Goal: Task Accomplishment & Management: Manage account settings

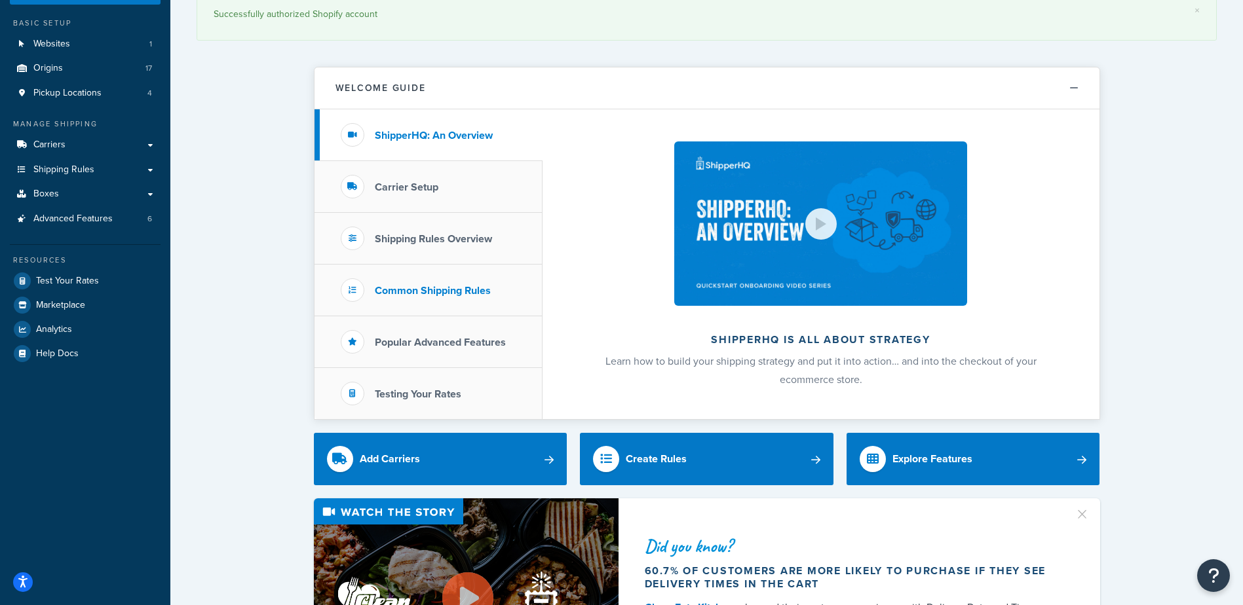
scroll to position [131, 0]
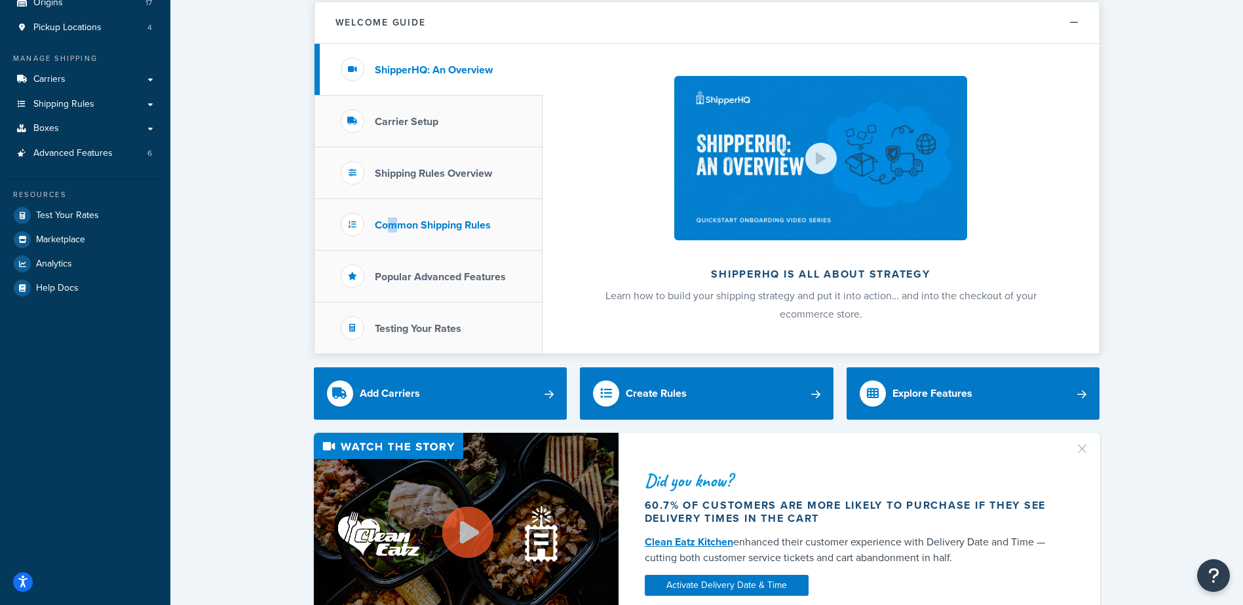
click at [392, 231] on h3 "Common Shipping Rules" at bounding box center [433, 225] width 116 height 12
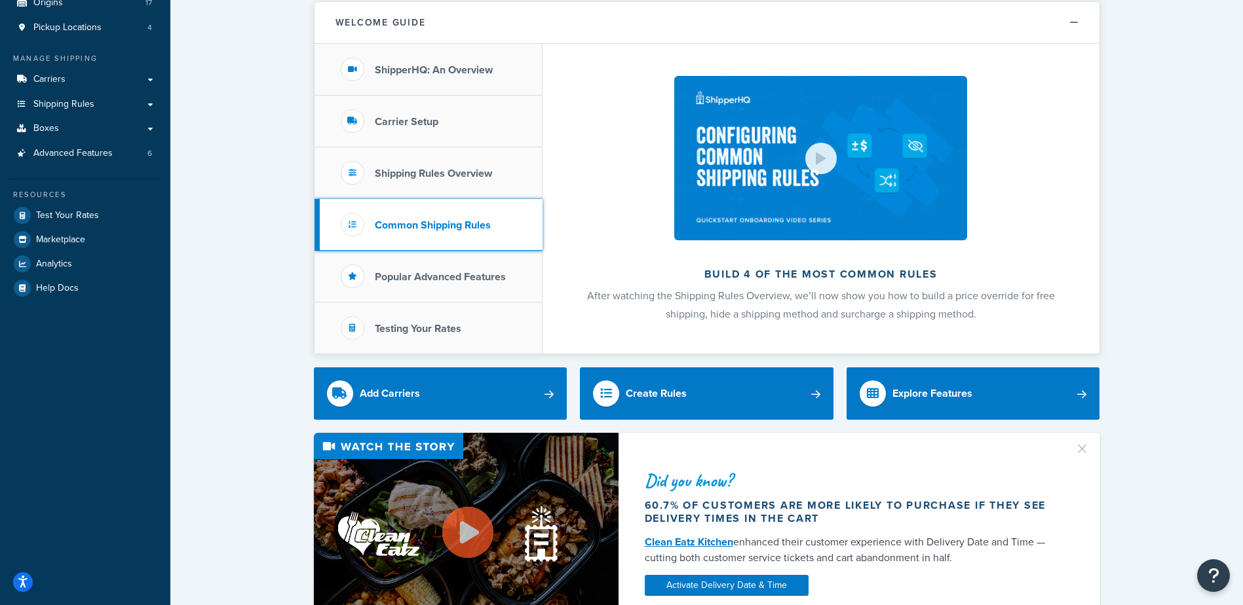
drag, startPoint x: 392, startPoint y: 232, endPoint x: 374, endPoint y: 224, distance: 20.0
click at [375, 224] on h3 "Common Shipping Rules" at bounding box center [433, 225] width 116 height 12
click at [407, 214] on li "Common Shipping Rules" at bounding box center [428, 225] width 228 height 52
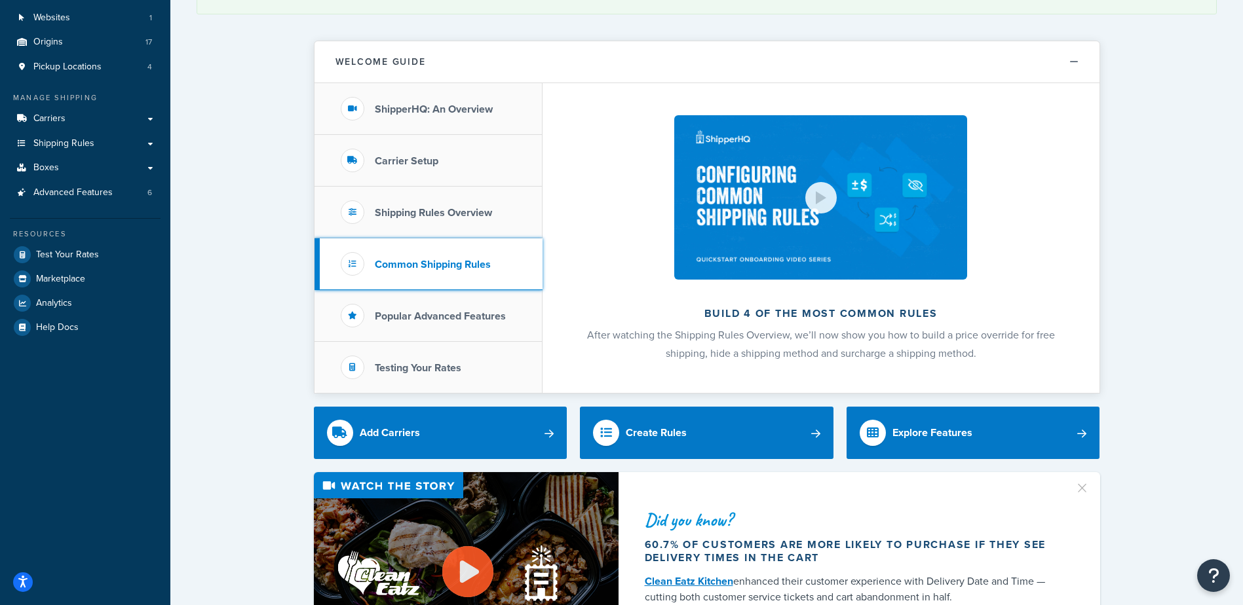
scroll to position [0, 0]
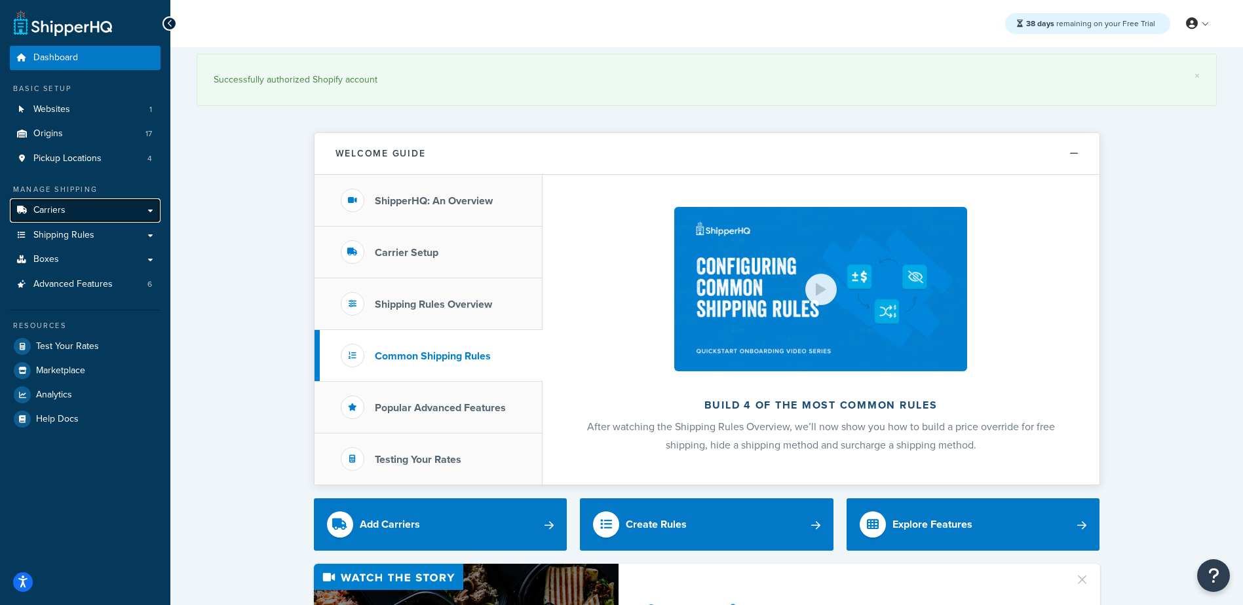
click at [81, 216] on link "Carriers" at bounding box center [85, 210] width 151 height 24
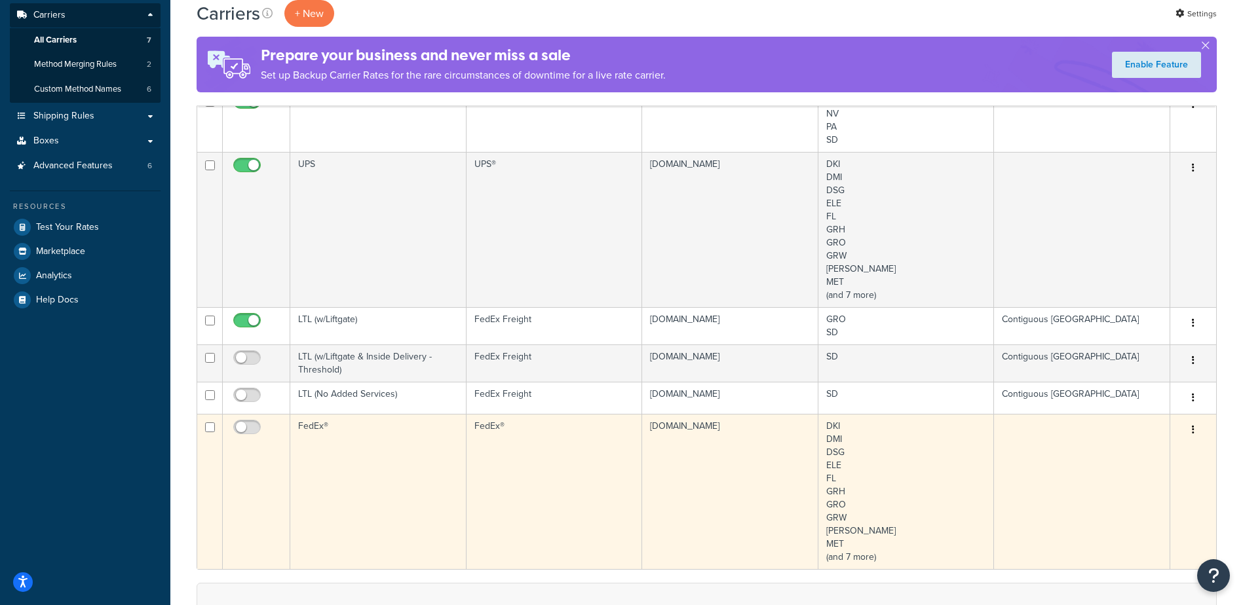
scroll to position [66, 0]
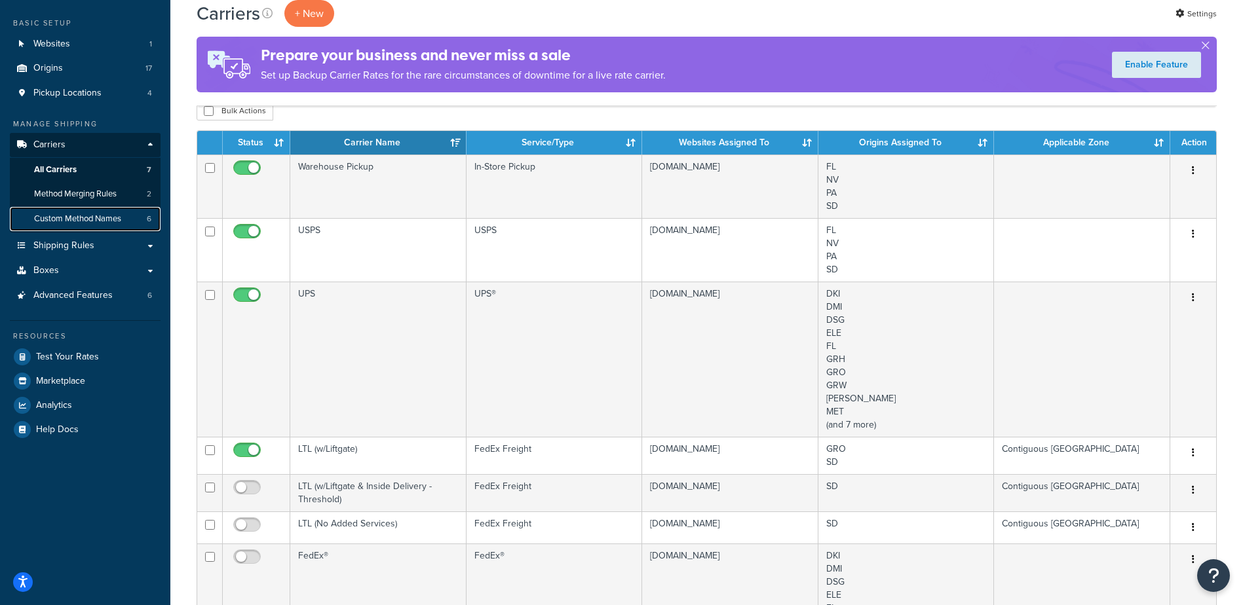
click at [96, 219] on span "Custom Method Names" at bounding box center [77, 219] width 87 height 11
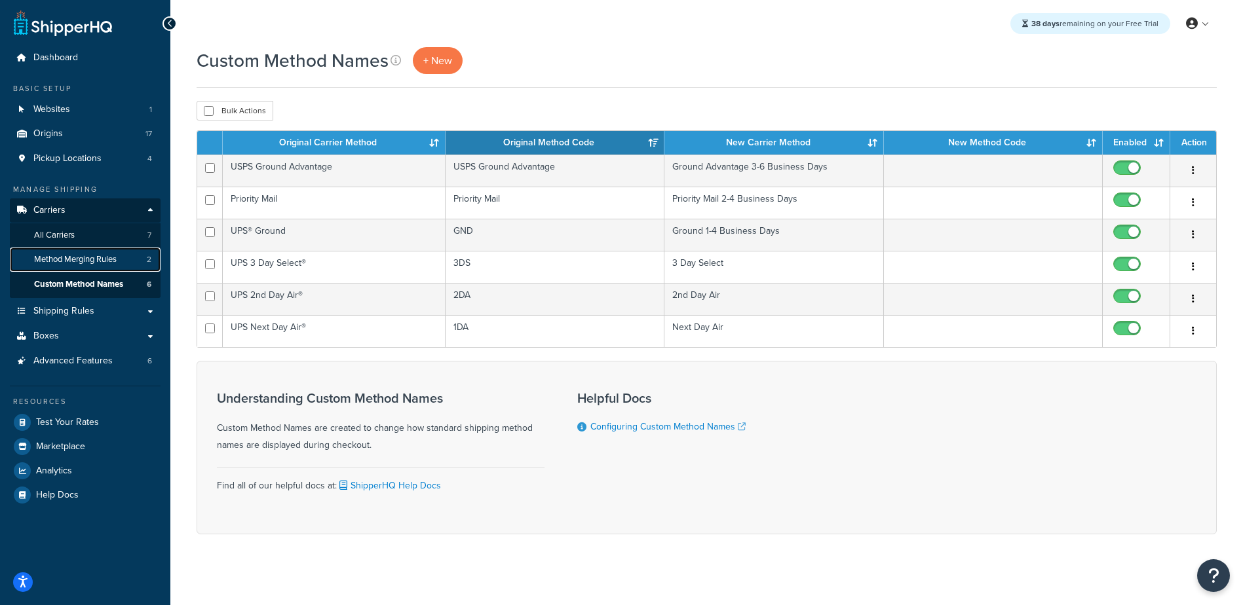
click at [92, 258] on span "Method Merging Rules" at bounding box center [75, 259] width 83 height 11
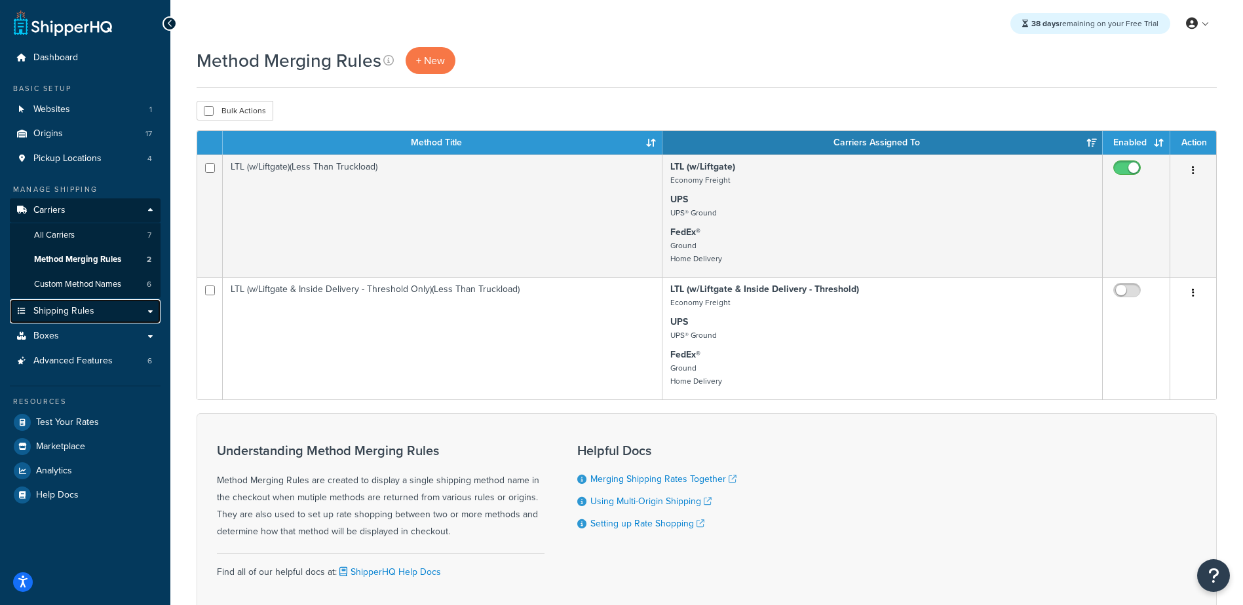
click at [107, 305] on link "Shipping Rules" at bounding box center [85, 311] width 151 height 24
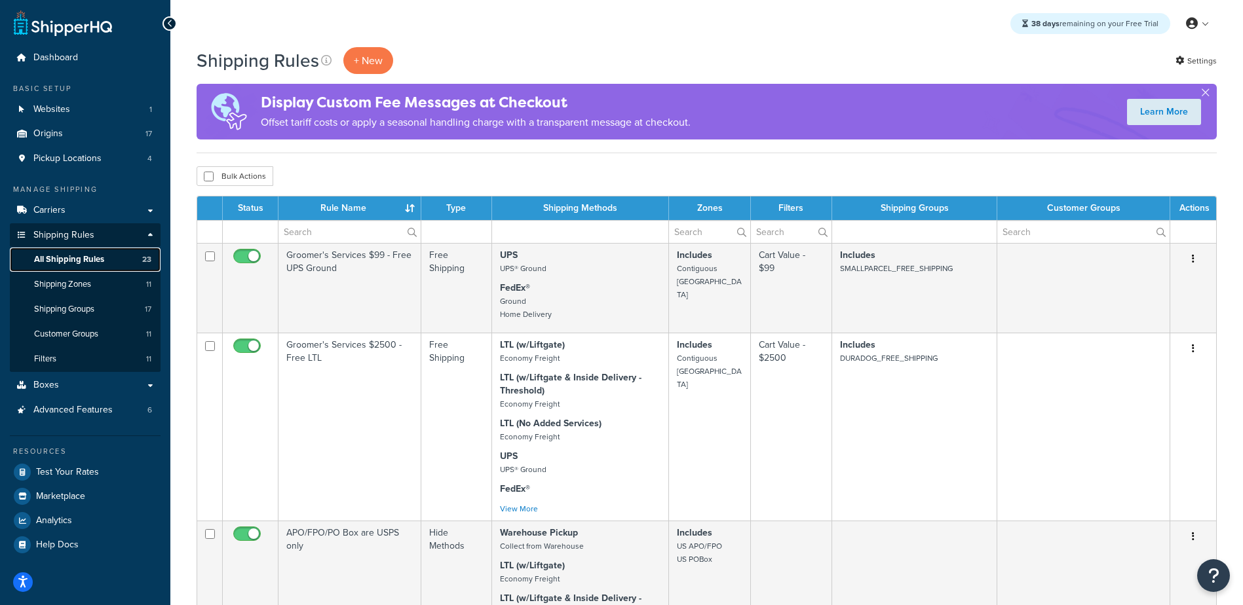
click at [100, 260] on span "All Shipping Rules" at bounding box center [69, 259] width 70 height 11
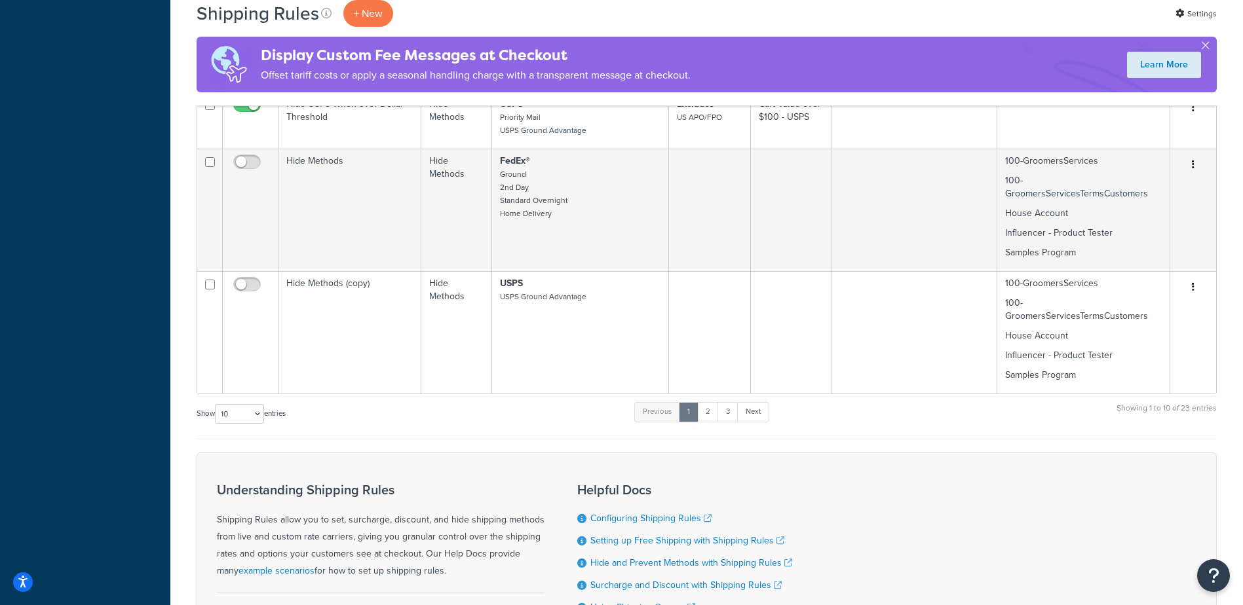
scroll to position [1214, 0]
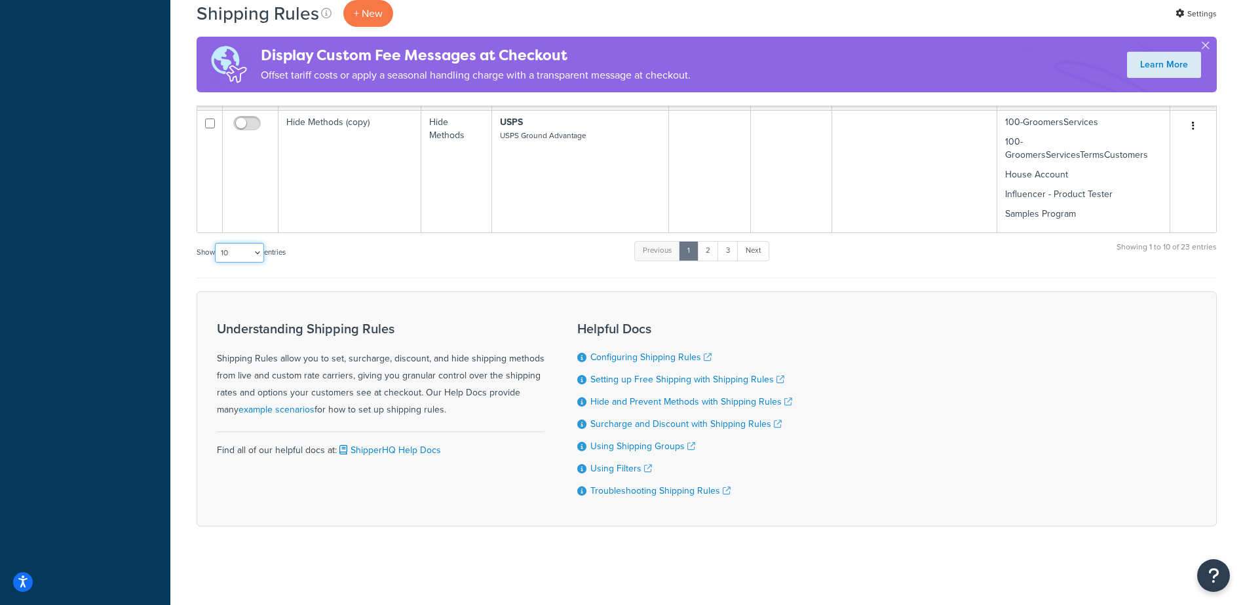
click at [257, 243] on select "10 15 25 50 100 1000" at bounding box center [239, 253] width 49 height 20
select select "100"
click at [216, 243] on select "10 15 25 50 100 1000" at bounding box center [239, 253] width 49 height 20
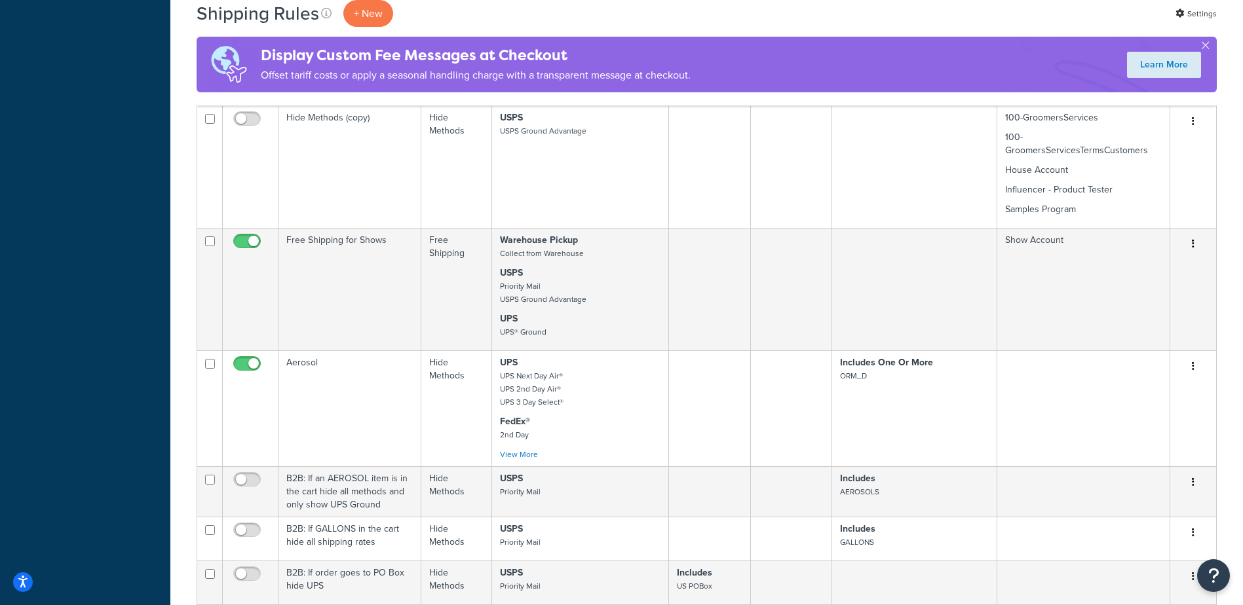
click at [854, 22] on div "Shipping Rules + New Settings" at bounding box center [707, 13] width 1020 height 27
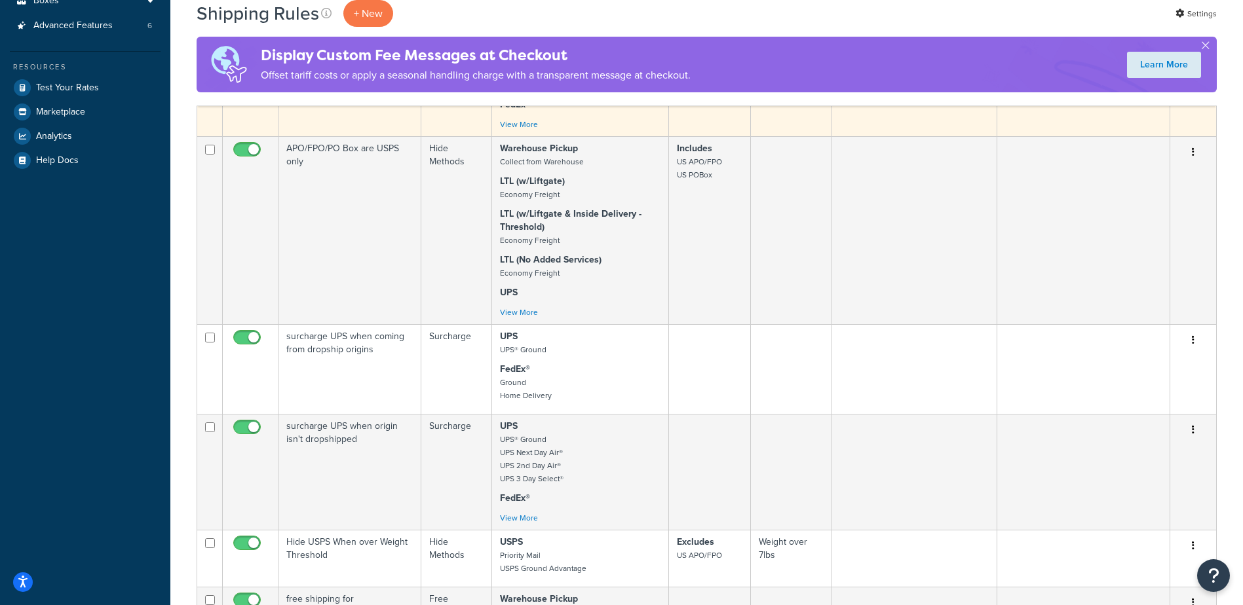
scroll to position [0, 0]
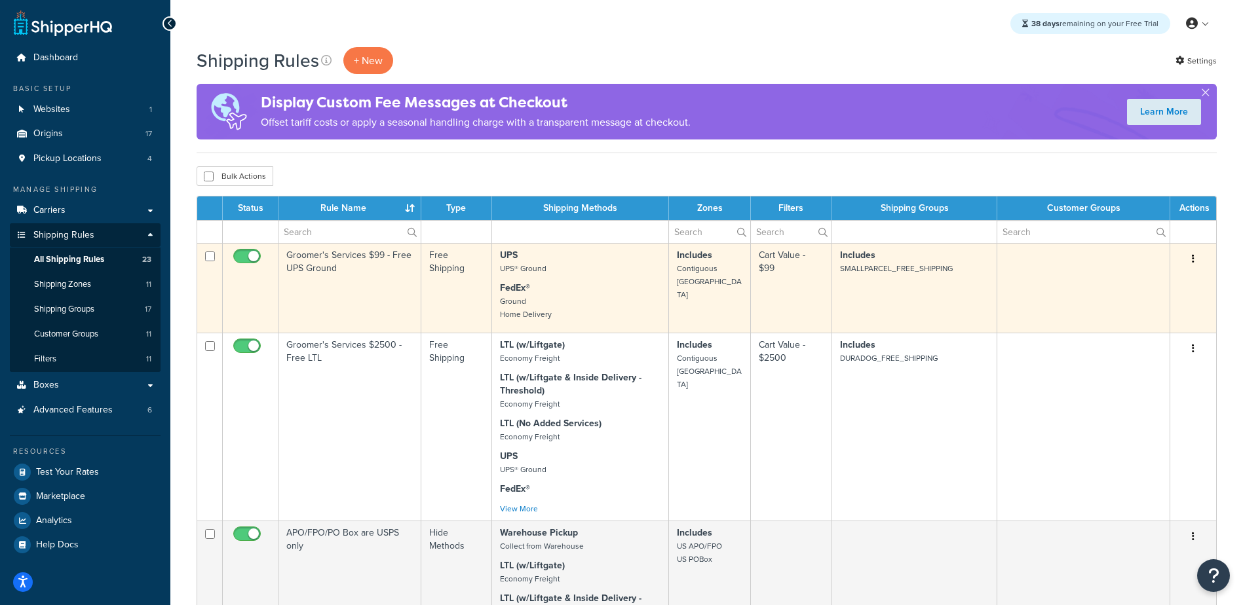
click at [441, 278] on td "Free Shipping" at bounding box center [456, 288] width 71 height 90
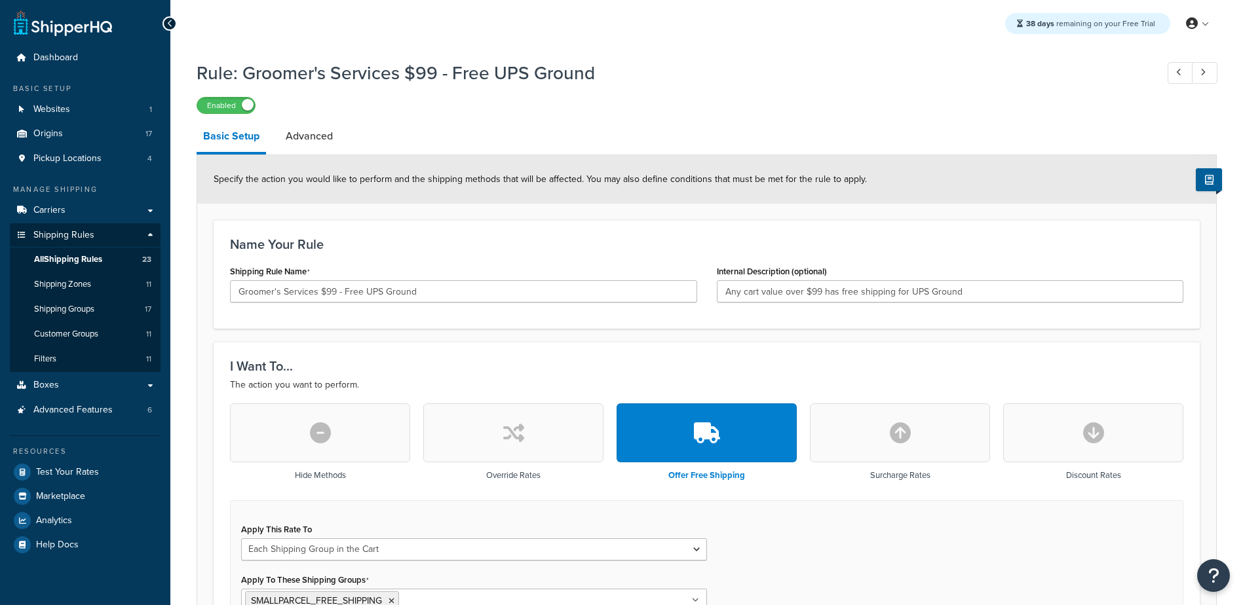
select select "SHIPPING_GROUP"
drag, startPoint x: 361, startPoint y: 179, endPoint x: 730, endPoint y: 179, distance: 368.8
click at [730, 179] on span "Specify the action you would like to perform and the shipping methods that will…" at bounding box center [540, 179] width 653 height 14
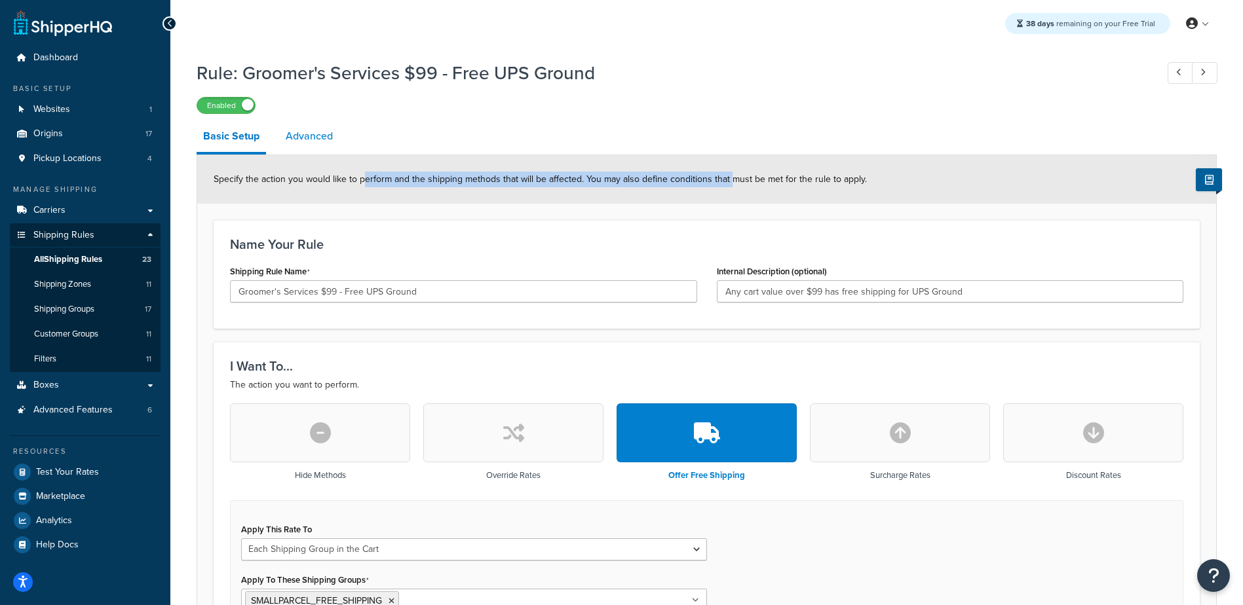
click at [341, 128] on li "Advanced" at bounding box center [315, 136] width 73 height 31
click at [329, 137] on link "Advanced" at bounding box center [309, 136] width 60 height 31
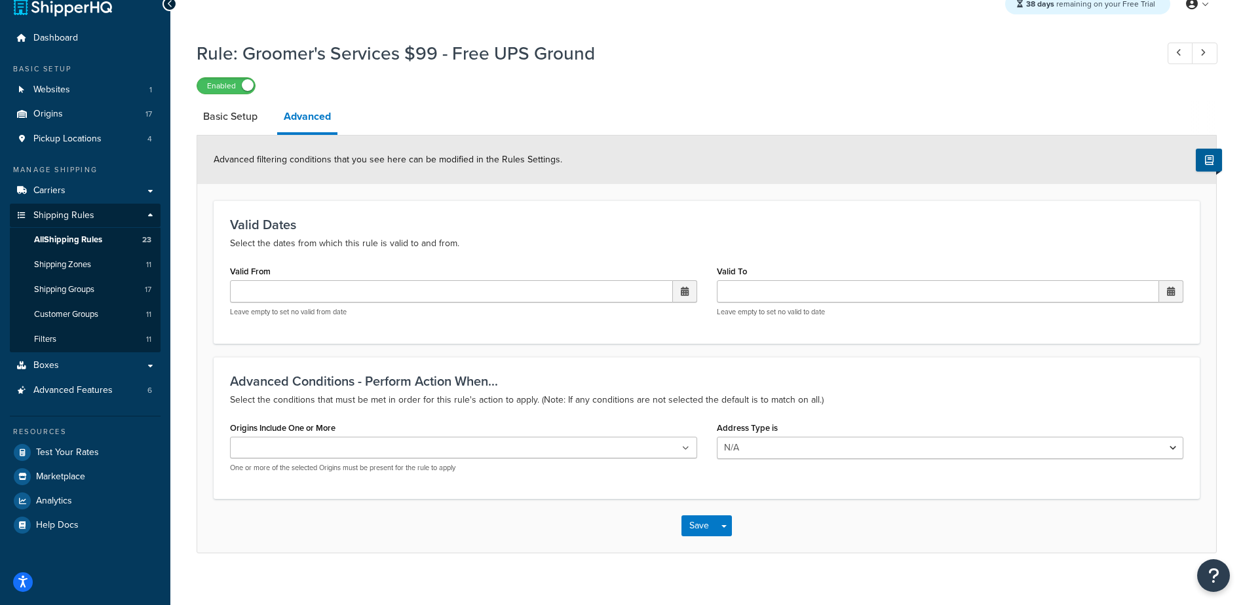
scroll to position [35, 0]
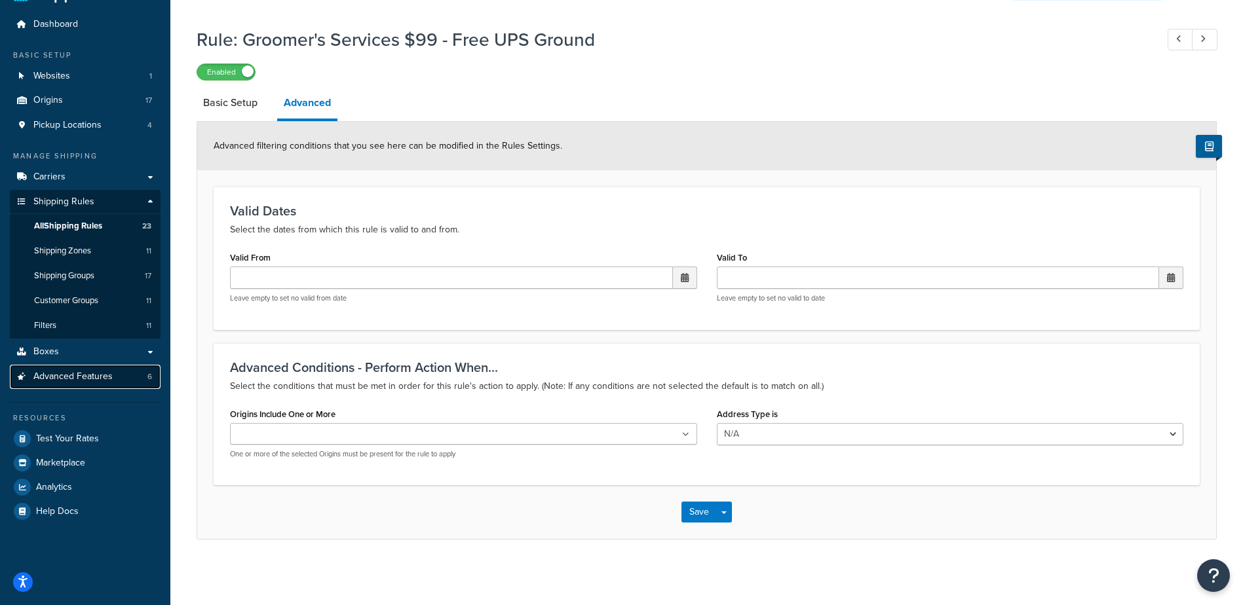
click at [124, 373] on link "Advanced Features 6" at bounding box center [85, 377] width 151 height 24
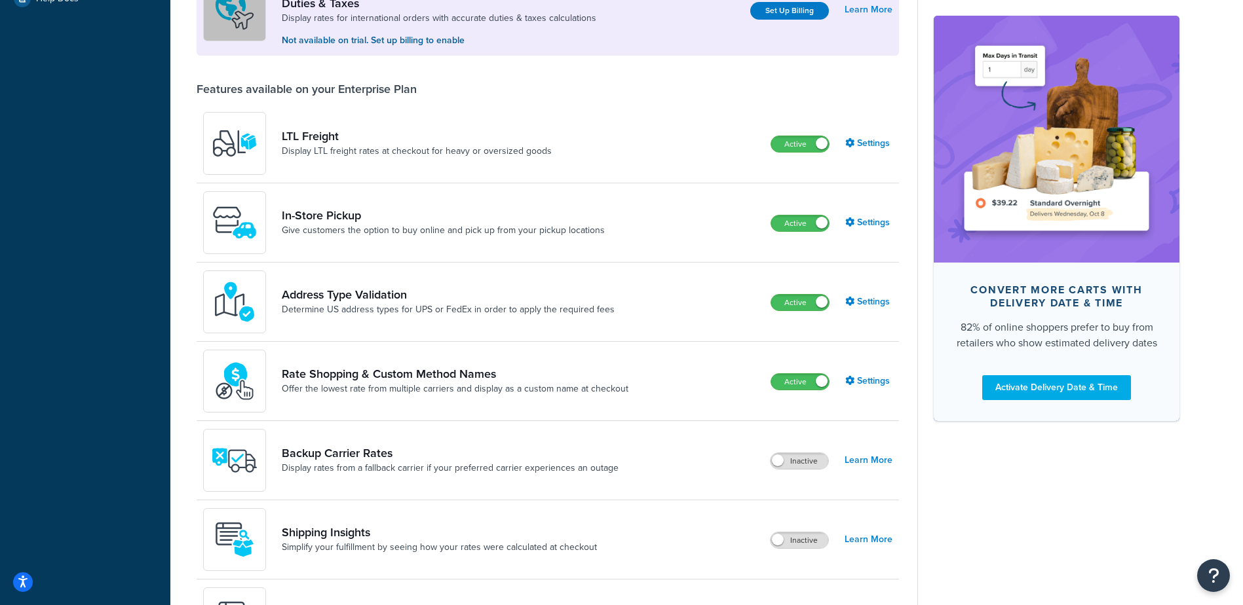
scroll to position [384, 0]
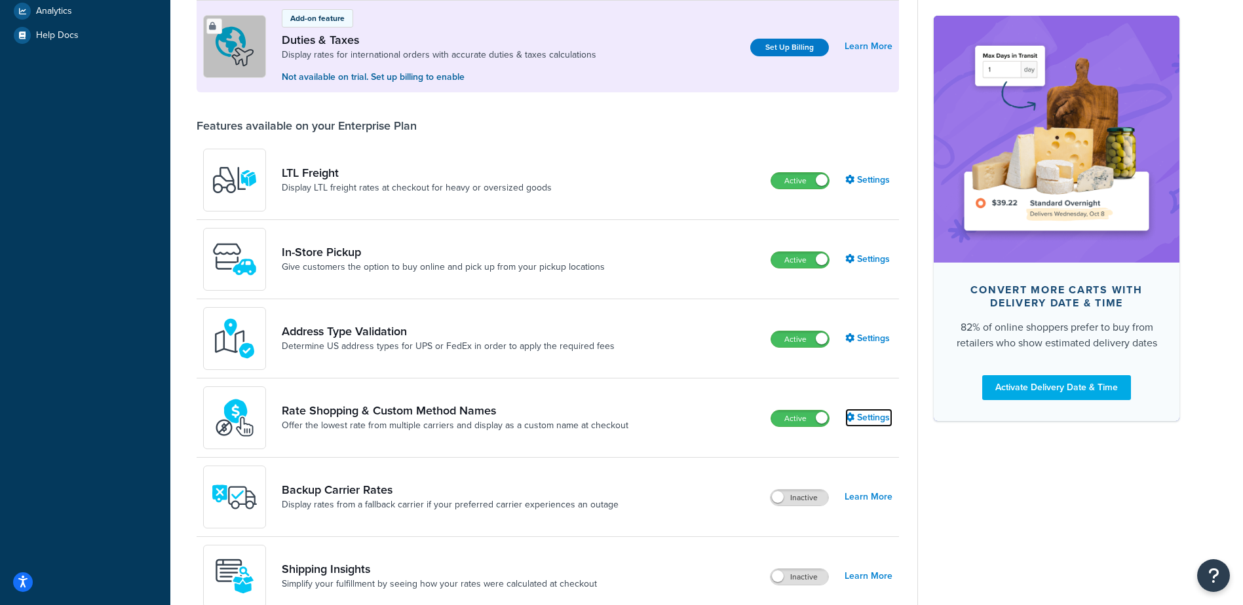
click at [871, 421] on link "Settings" at bounding box center [868, 418] width 47 height 18
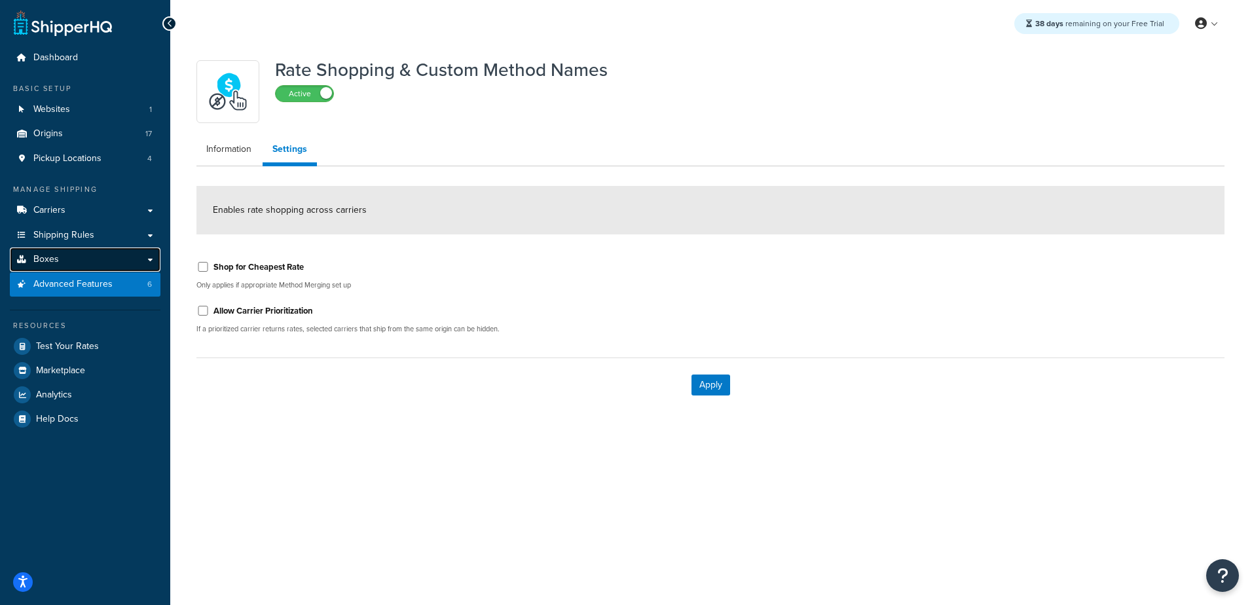
click at [62, 262] on link "Boxes" at bounding box center [85, 260] width 151 height 24
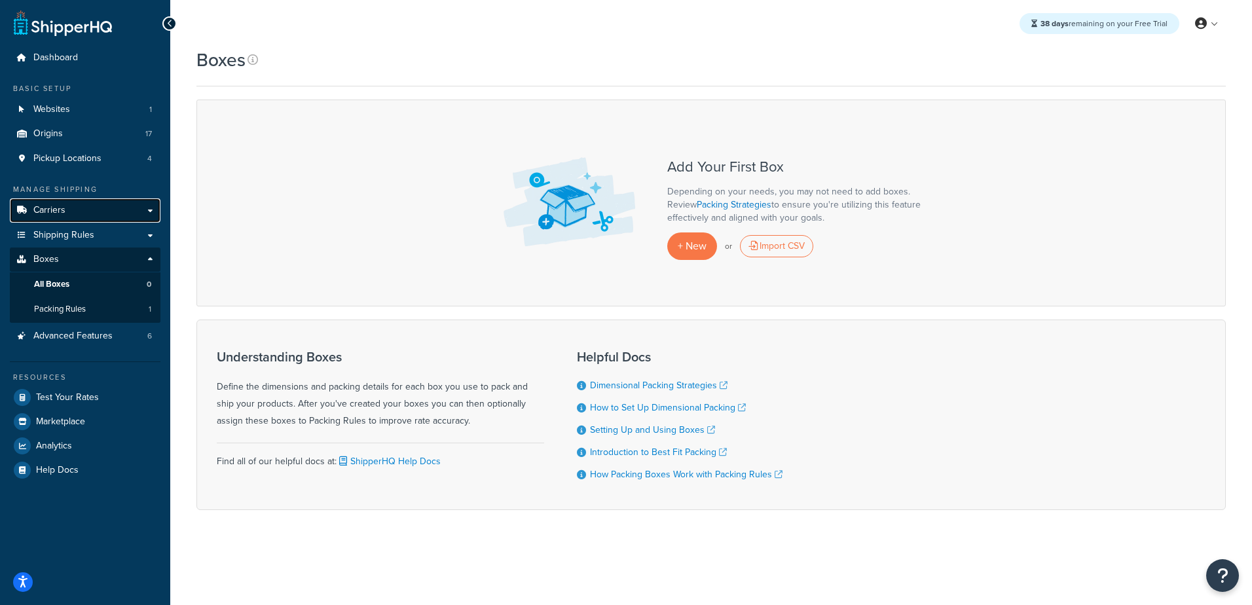
click at [50, 209] on span "Carriers" at bounding box center [49, 210] width 32 height 11
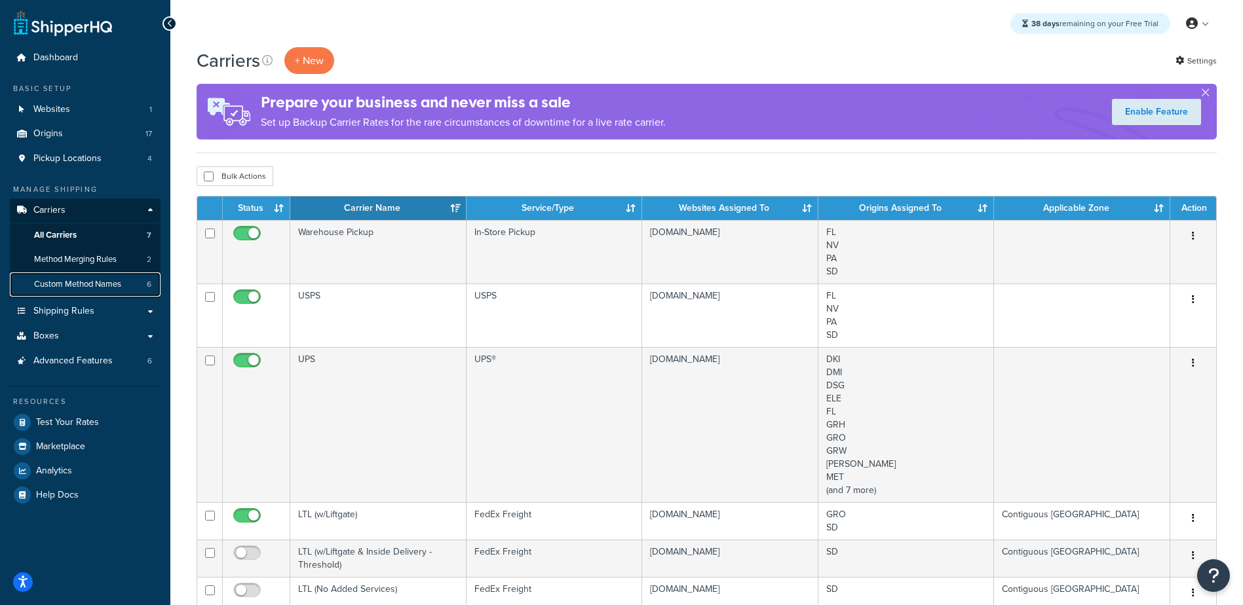
click at [96, 286] on span "Custom Method Names" at bounding box center [77, 284] width 87 height 11
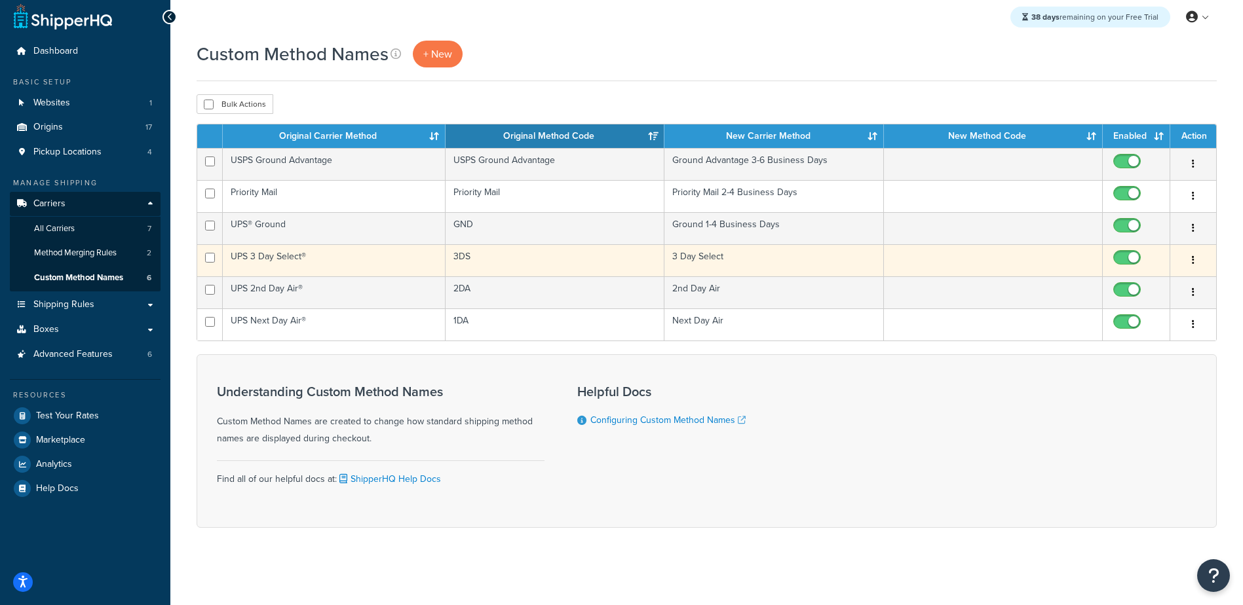
scroll to position [9, 0]
